Goal: Navigation & Orientation: Find specific page/section

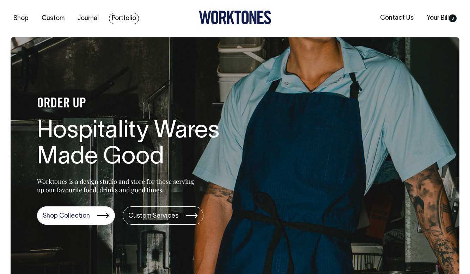
click at [128, 17] on link "Portfolio" at bounding box center [124, 19] width 30 height 12
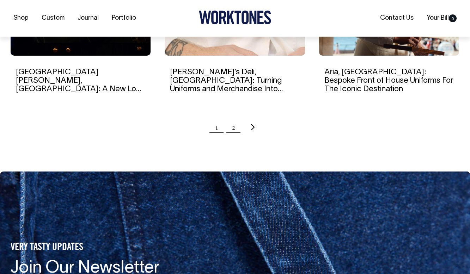
scroll to position [783, 0]
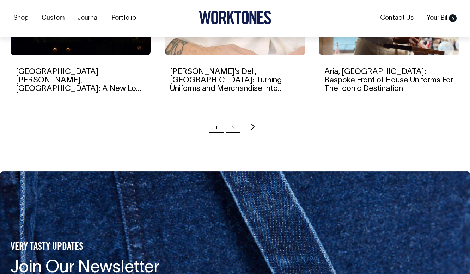
click at [234, 129] on link "2" at bounding box center [233, 127] width 3 height 18
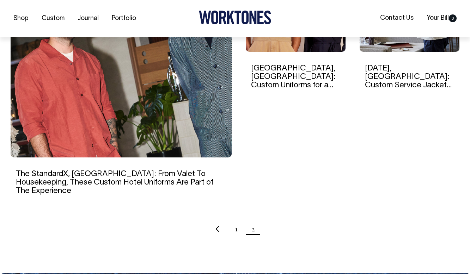
scroll to position [292, 0]
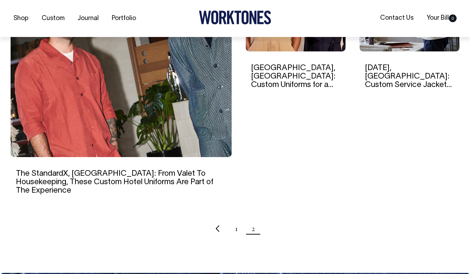
click at [234, 224] on ul "1 2" at bounding box center [235, 229] width 449 height 18
click at [236, 223] on link "1" at bounding box center [236, 229] width 2 height 18
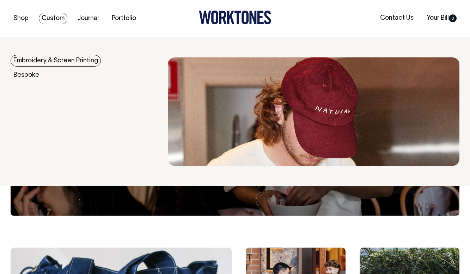
click at [56, 18] on link "Custom" at bounding box center [53, 19] width 29 height 12
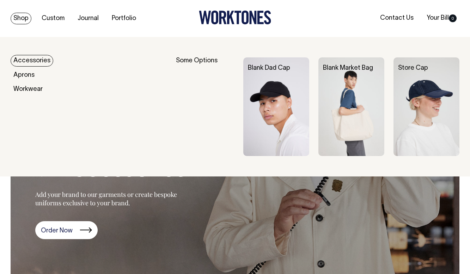
click at [27, 59] on link "Accessories" at bounding box center [32, 61] width 43 height 12
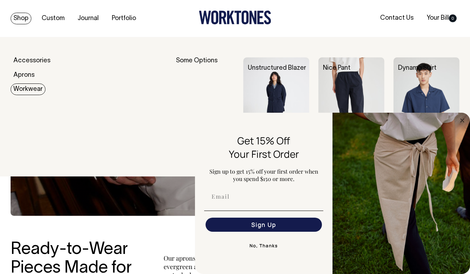
click at [32, 92] on link "Workwear" at bounding box center [28, 90] width 35 height 12
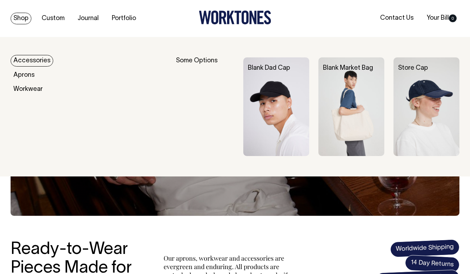
click at [30, 61] on link "Accessories" at bounding box center [32, 61] width 43 height 12
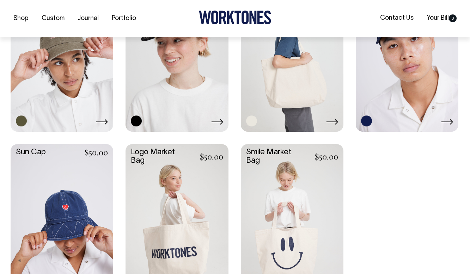
click at [273, 130] on link at bounding box center [292, 54] width 103 height 153
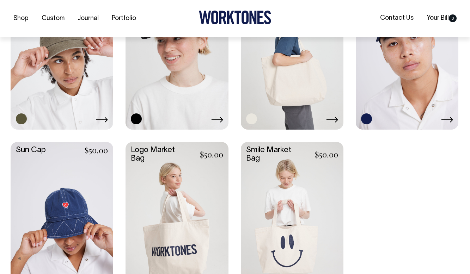
scroll to position [533, 0]
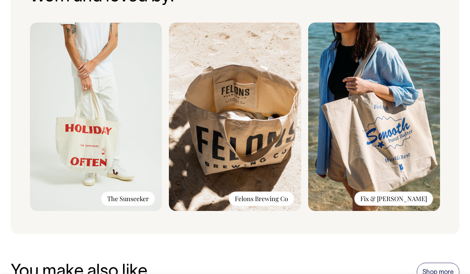
scroll to position [488, 0]
click at [267, 127] on img at bounding box center [235, 117] width 132 height 189
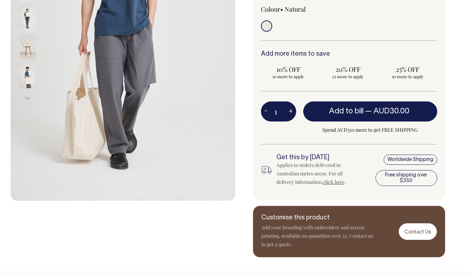
scroll to position [172, 0]
